Goal: Task Accomplishment & Management: Complete application form

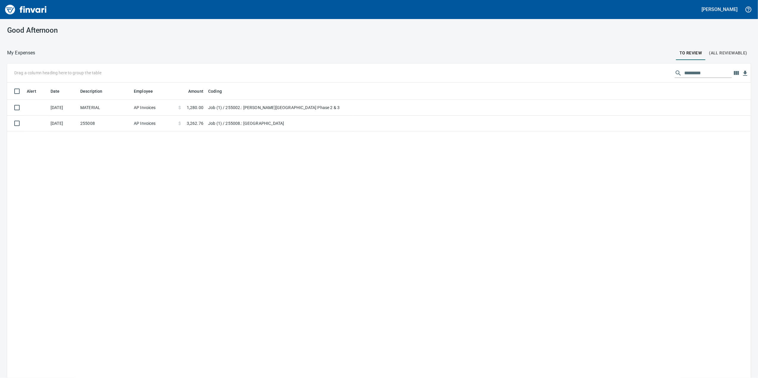
scroll to position [307, 732]
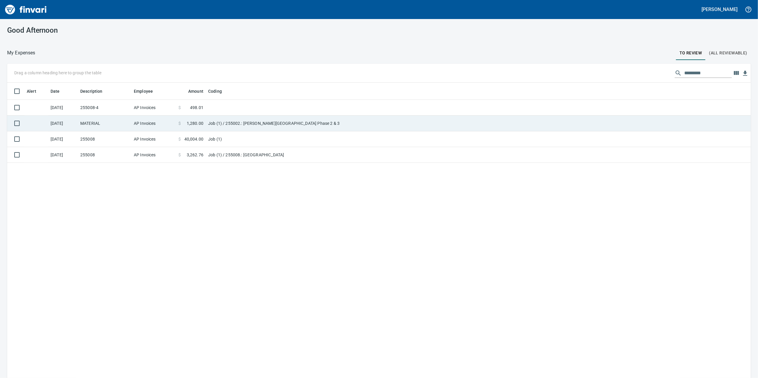
click at [150, 120] on td "AP Invoices" at bounding box center [154, 124] width 45 height 16
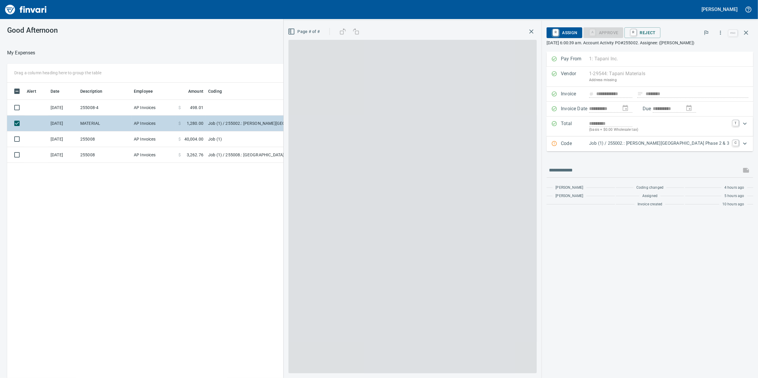
scroll to position [307, 584]
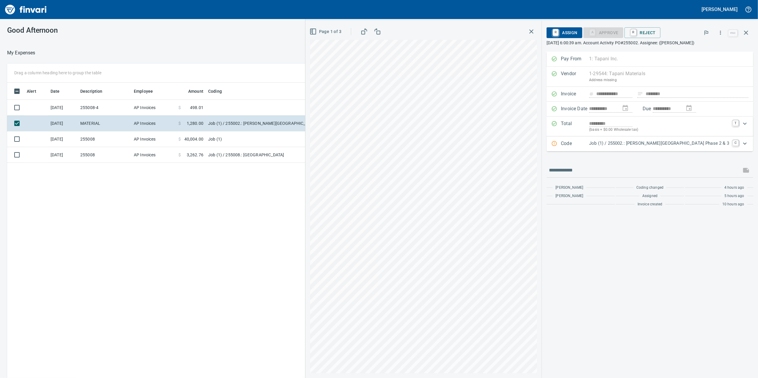
click at [607, 151] on div "Code Job (1) / 255002.: [PERSON_NAME][GEOGRAPHIC_DATA] Phase 2 & 3 C" at bounding box center [650, 144] width 207 height 15
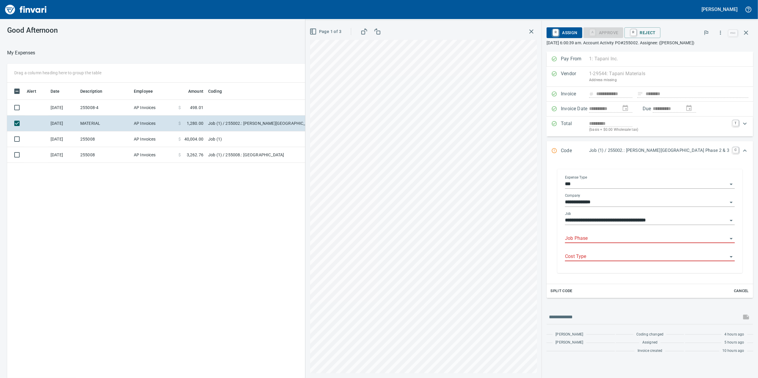
click at [623, 243] on input "Job Phase" at bounding box center [646, 239] width 163 height 8
type input "******"
click at [541, 259] on div "**********" at bounding box center [532, 200] width 453 height 358
click at [317, 34] on icon "button" at bounding box center [313, 31] width 7 height 7
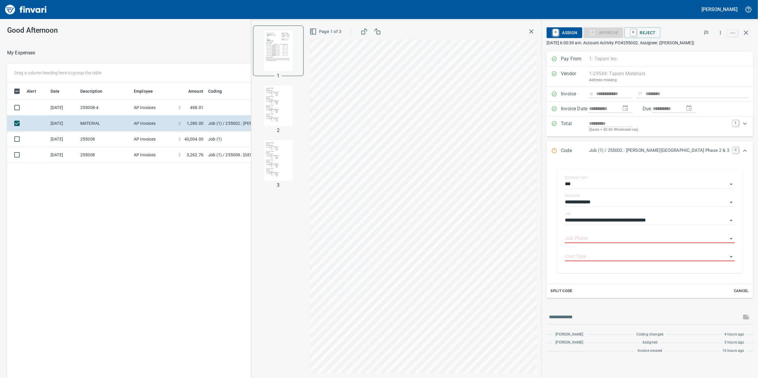
click at [295, 99] on img "button" at bounding box center [278, 106] width 40 height 40
click at [299, 60] on img "button" at bounding box center [278, 50] width 40 height 40
click at [631, 243] on input "Job Phase" at bounding box center [646, 239] width 163 height 8
paste input "**********"
click at [631, 262] on li "502412. .: Storm Pipe 24" CPP - Mainline" at bounding box center [662, 261] width 145 height 14
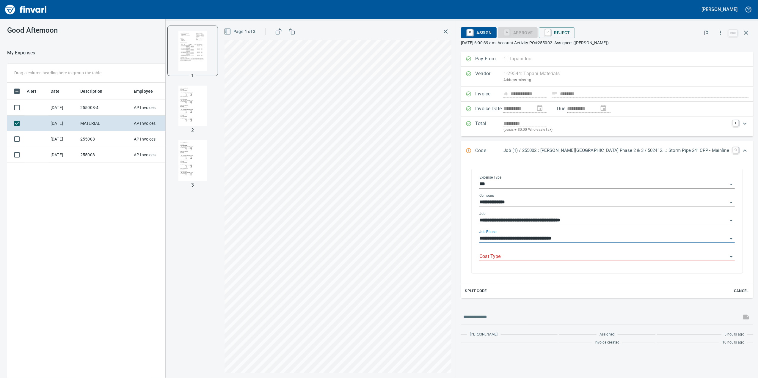
type input "**********"
click at [597, 261] on input "Cost Type" at bounding box center [604, 257] width 248 height 8
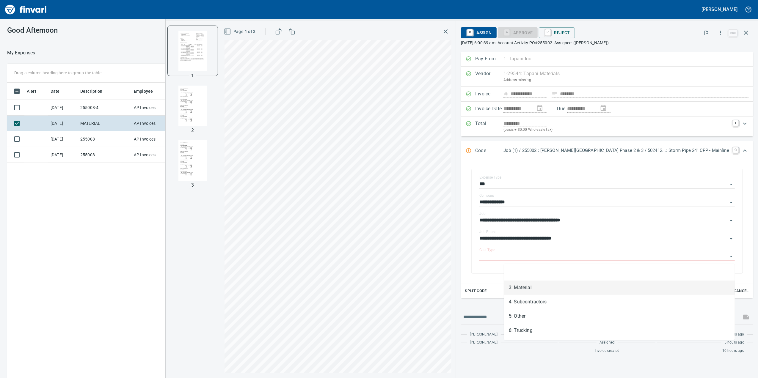
click at [581, 285] on li "3: Material" at bounding box center [619, 288] width 231 height 14
type input "**********"
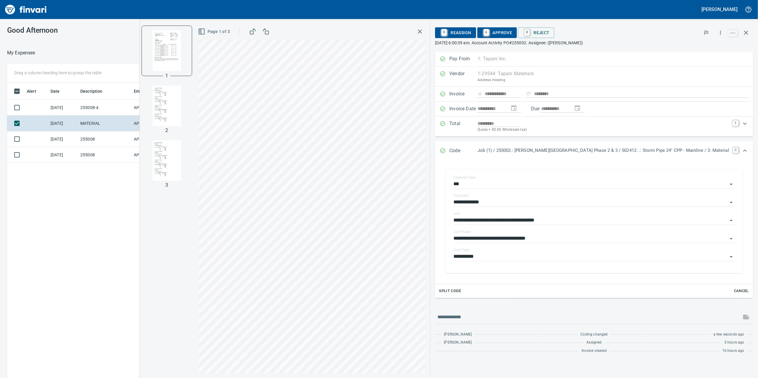
click at [513, 32] on span "A Approve" at bounding box center [497, 33] width 30 height 10
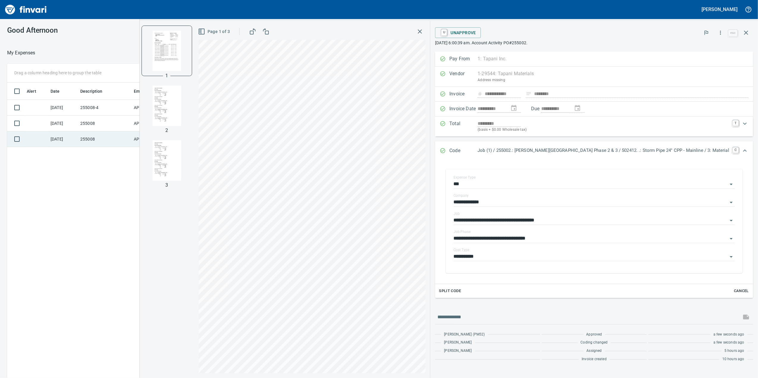
click at [144, 137] on td "AP Invoices" at bounding box center [154, 140] width 45 height 16
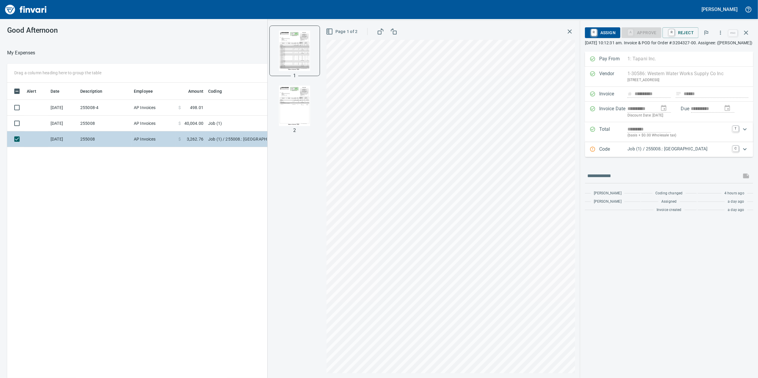
click at [187, 134] on td "$ 3,262.76" at bounding box center [191, 140] width 30 height 16
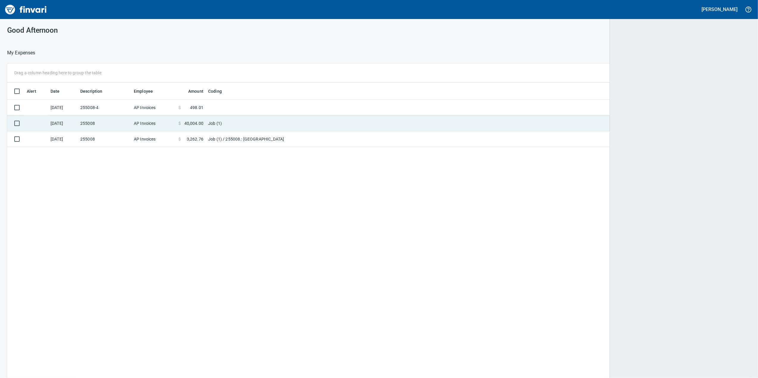
scroll to position [1, 1]
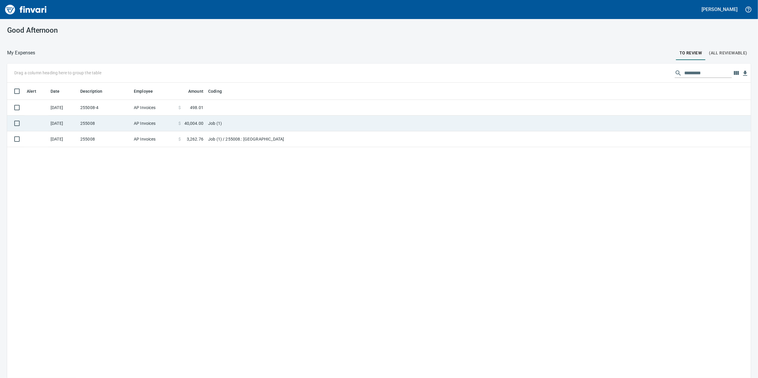
click at [194, 122] on span "40,004.00" at bounding box center [193, 124] width 19 height 6
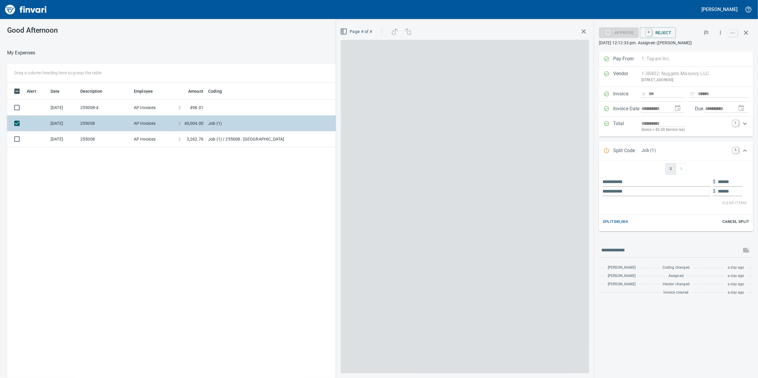
scroll to position [307, 584]
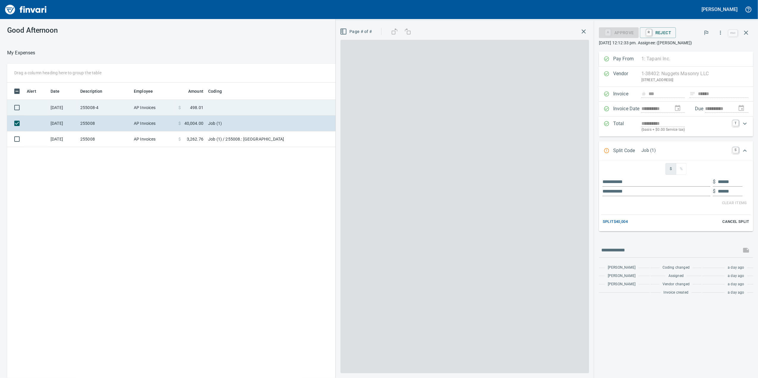
click at [199, 112] on td "$ 498.01" at bounding box center [191, 108] width 30 height 16
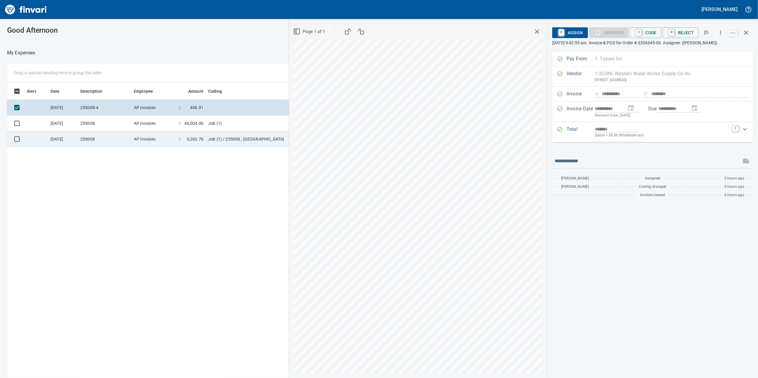
click at [229, 143] on td "Job (1) / 255008.: [GEOGRAPHIC_DATA]" at bounding box center [280, 140] width 149 height 16
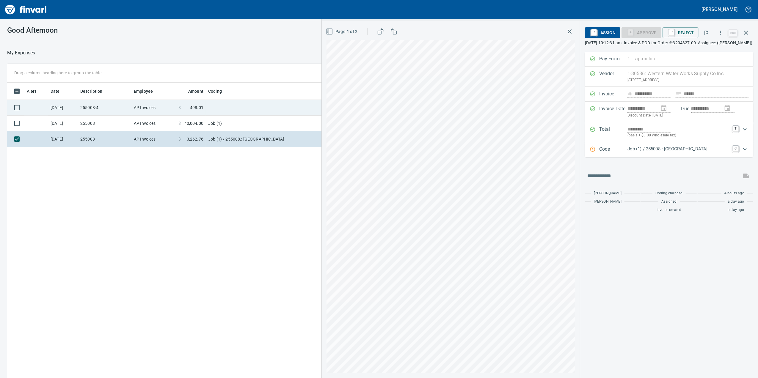
click at [222, 115] on td at bounding box center [280, 108] width 149 height 16
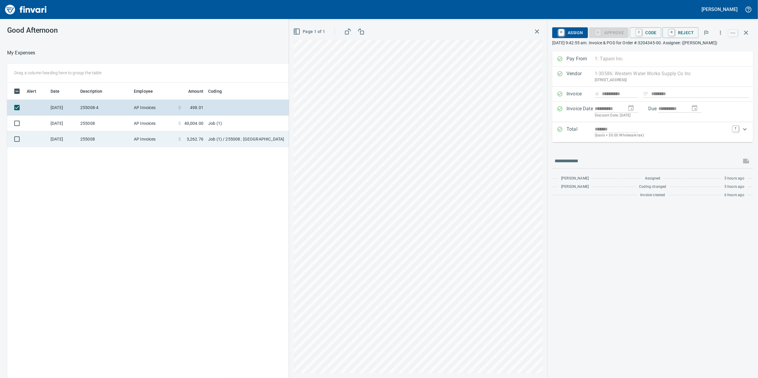
click at [255, 143] on td "Job (1) / 255008.: [GEOGRAPHIC_DATA]" at bounding box center [280, 140] width 149 height 16
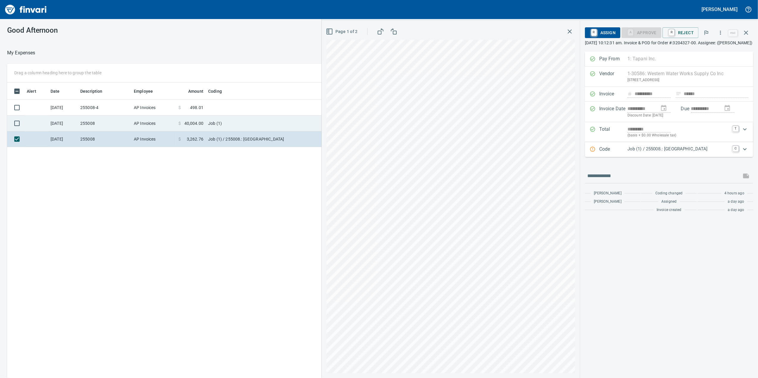
click at [248, 118] on td "Job (1)" at bounding box center [280, 124] width 149 height 16
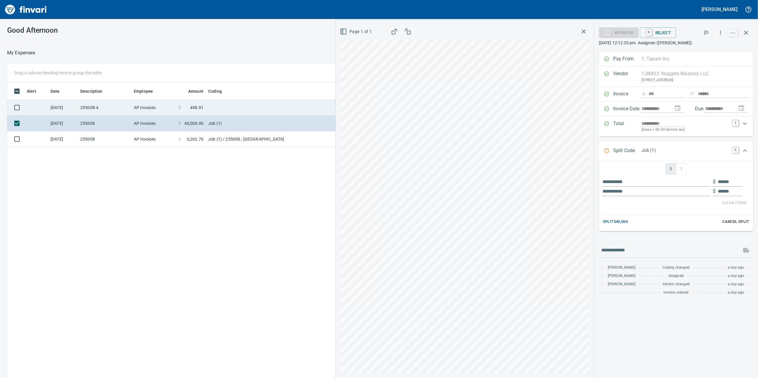
click at [262, 110] on td at bounding box center [280, 108] width 149 height 16
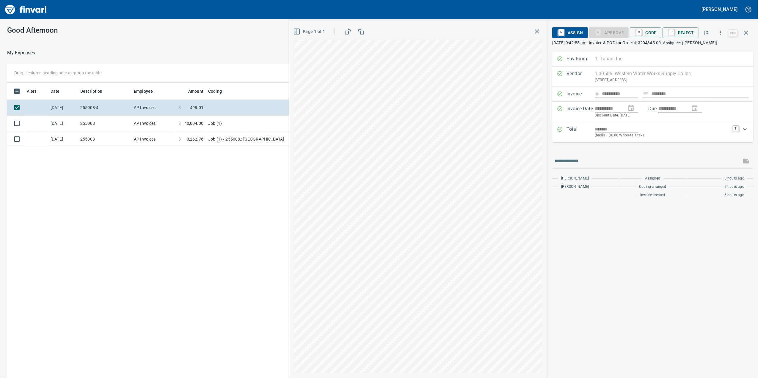
click at [269, 159] on div "**********" at bounding box center [379, 230] width 758 height 332
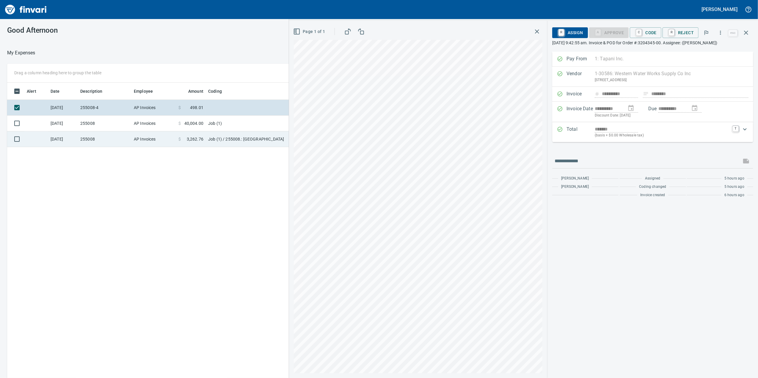
click at [118, 136] on td "255008" at bounding box center [105, 140] width 54 height 16
